Goal: Task Accomplishment & Management: Manage account settings

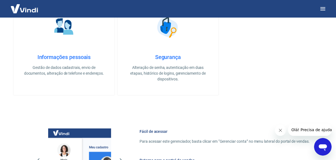
scroll to position [25, 0]
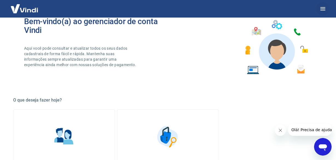
click at [326, 10] on icon "button" at bounding box center [323, 8] width 7 height 7
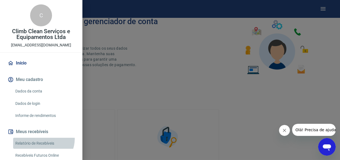
click at [43, 138] on link "Relatório de Recebíveis" at bounding box center [44, 142] width 62 height 11
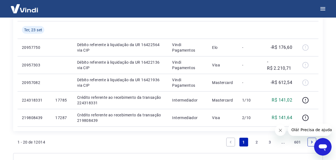
scroll to position [474, 0]
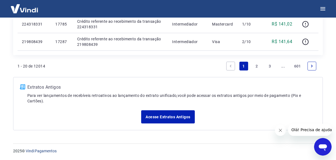
click at [279, 65] on link "..." at bounding box center [283, 66] width 9 height 9
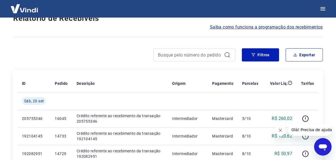
scroll to position [474, 0]
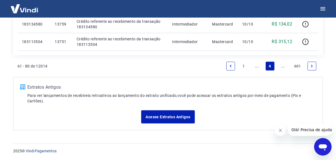
click at [282, 66] on link "..." at bounding box center [283, 66] width 9 height 9
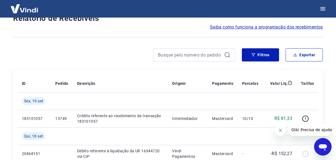
scroll to position [509, 0]
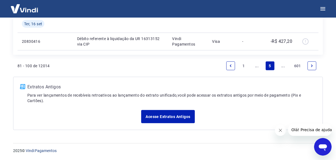
click at [282, 66] on link "..." at bounding box center [283, 65] width 9 height 9
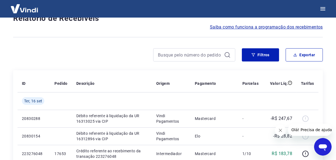
scroll to position [474, 0]
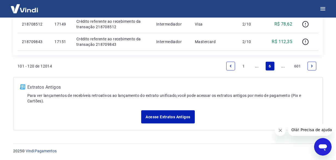
click at [282, 66] on link "..." at bounding box center [283, 66] width 9 height 9
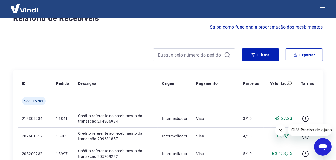
scroll to position [491, 0]
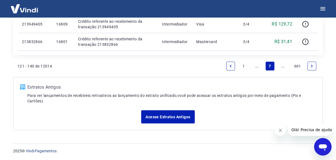
click at [282, 66] on link "..." at bounding box center [283, 66] width 9 height 9
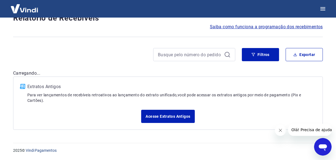
scroll to position [47, 0]
click at [282, 66] on div "Após o envio das liquidações aparecerem no Relatório de Recebíveis, elas podem …" at bounding box center [168, 54] width 323 height 166
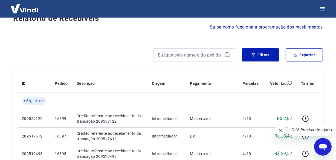
scroll to position [491, 0]
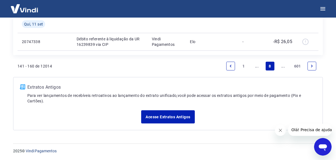
click at [283, 67] on link "..." at bounding box center [283, 66] width 9 height 9
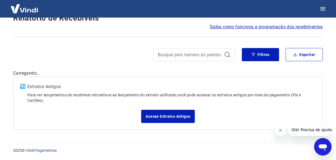
scroll to position [47, 0]
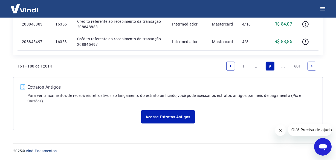
click at [284, 67] on link "..." at bounding box center [283, 66] width 9 height 9
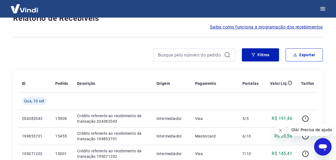
scroll to position [491, 0]
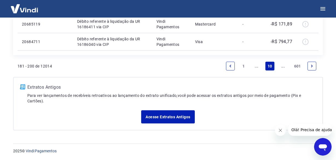
click at [284, 67] on link "..." at bounding box center [283, 66] width 9 height 9
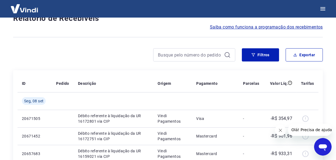
scroll to position [474, 0]
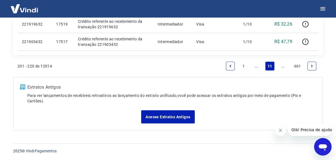
click at [285, 65] on link "..." at bounding box center [283, 66] width 9 height 9
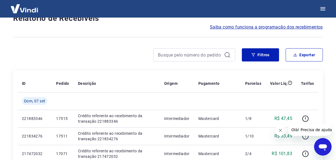
scroll to position [474, 0]
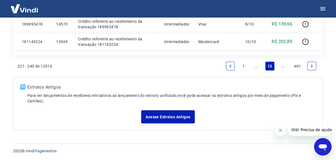
click at [285, 65] on link "..." at bounding box center [283, 66] width 9 height 9
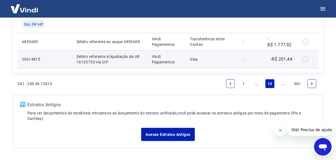
scroll to position [491, 0]
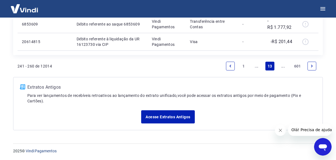
click at [284, 67] on link "..." at bounding box center [283, 66] width 9 height 9
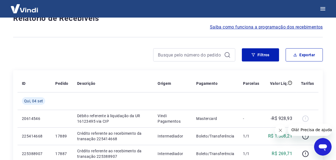
scroll to position [474, 0]
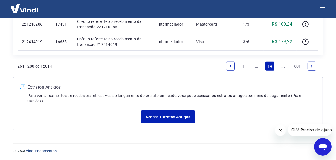
click at [282, 65] on link "..." at bounding box center [283, 66] width 9 height 9
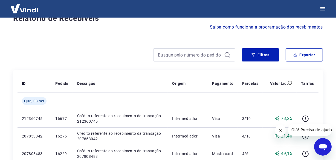
scroll to position [474, 0]
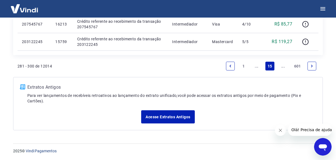
click at [282, 65] on link "..." at bounding box center [283, 66] width 9 height 9
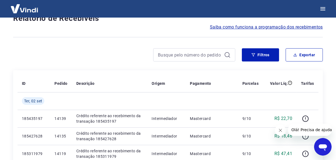
scroll to position [474, 0]
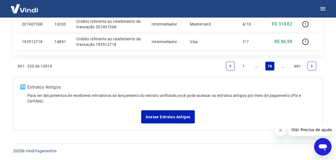
click at [281, 66] on link "..." at bounding box center [283, 66] width 9 height 9
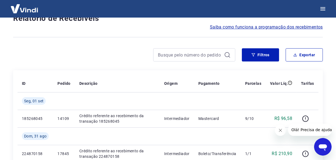
scroll to position [491, 0]
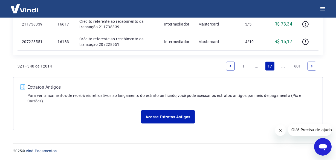
click at [281, 66] on link "..." at bounding box center [283, 66] width 9 height 9
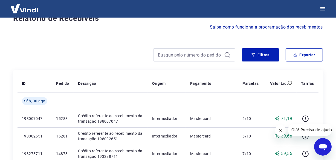
scroll to position [474, 0]
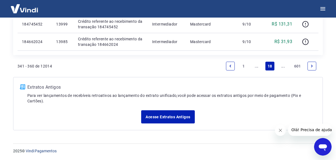
click at [282, 65] on link "..." at bounding box center [283, 66] width 9 height 9
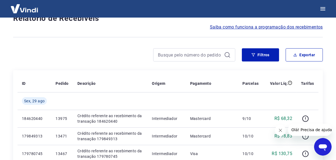
scroll to position [474, 0]
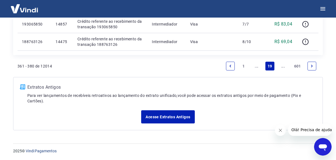
click at [282, 65] on link "..." at bounding box center [283, 66] width 9 height 9
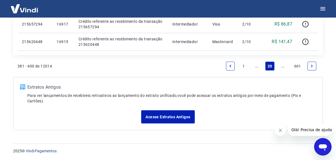
click at [285, 66] on link "..." at bounding box center [283, 66] width 9 height 9
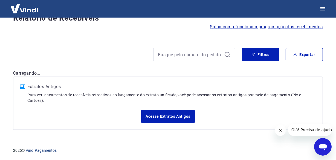
scroll to position [47, 0]
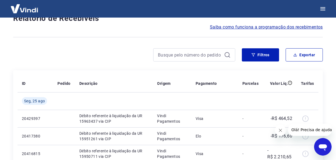
scroll to position [474, 0]
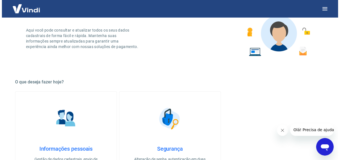
scroll to position [149, 0]
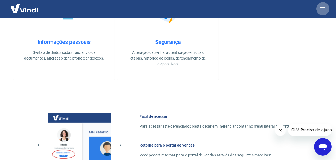
click at [320, 9] on icon "button" at bounding box center [323, 8] width 7 height 7
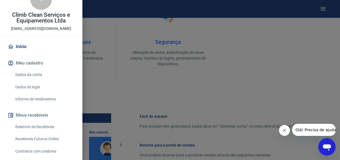
scroll to position [25, 0]
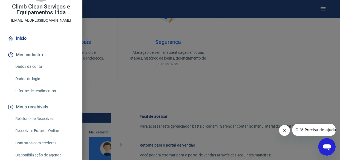
click at [39, 114] on link "Relatório de Recebíveis" at bounding box center [44, 118] width 62 height 11
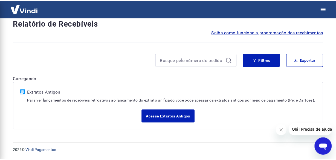
scroll to position [23, 0]
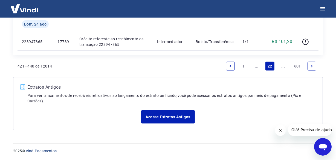
click at [285, 66] on link "..." at bounding box center [283, 66] width 9 height 9
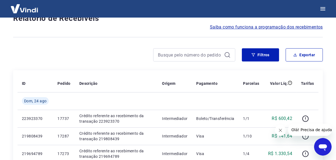
scroll to position [474, 0]
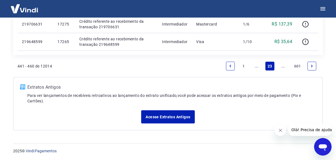
click at [285, 66] on link "..." at bounding box center [283, 66] width 9 height 9
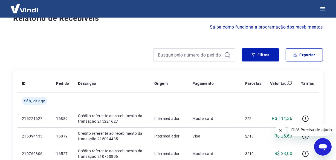
scroll to position [491, 0]
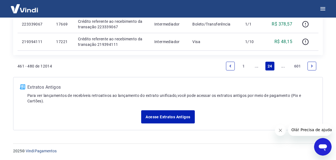
click at [283, 64] on link "..." at bounding box center [283, 66] width 9 height 9
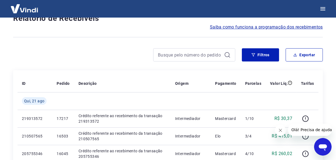
scroll to position [474, 0]
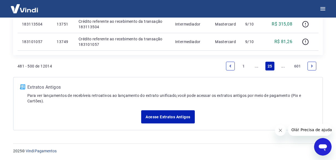
click at [283, 64] on link "..." at bounding box center [283, 66] width 9 height 9
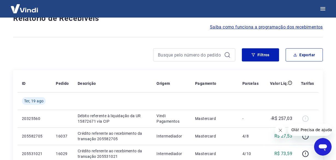
scroll to position [474, 0]
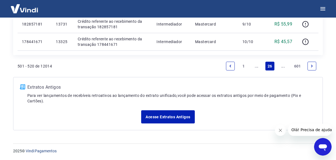
click at [283, 64] on link "..." at bounding box center [283, 66] width 9 height 9
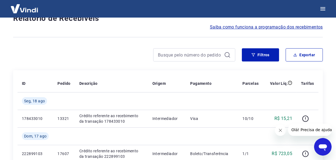
scroll to position [509, 0]
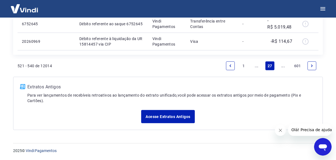
click at [283, 64] on link "..." at bounding box center [283, 65] width 9 height 9
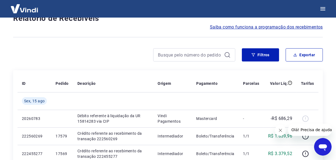
scroll to position [474, 0]
